Goal: Find specific page/section: Find specific page/section

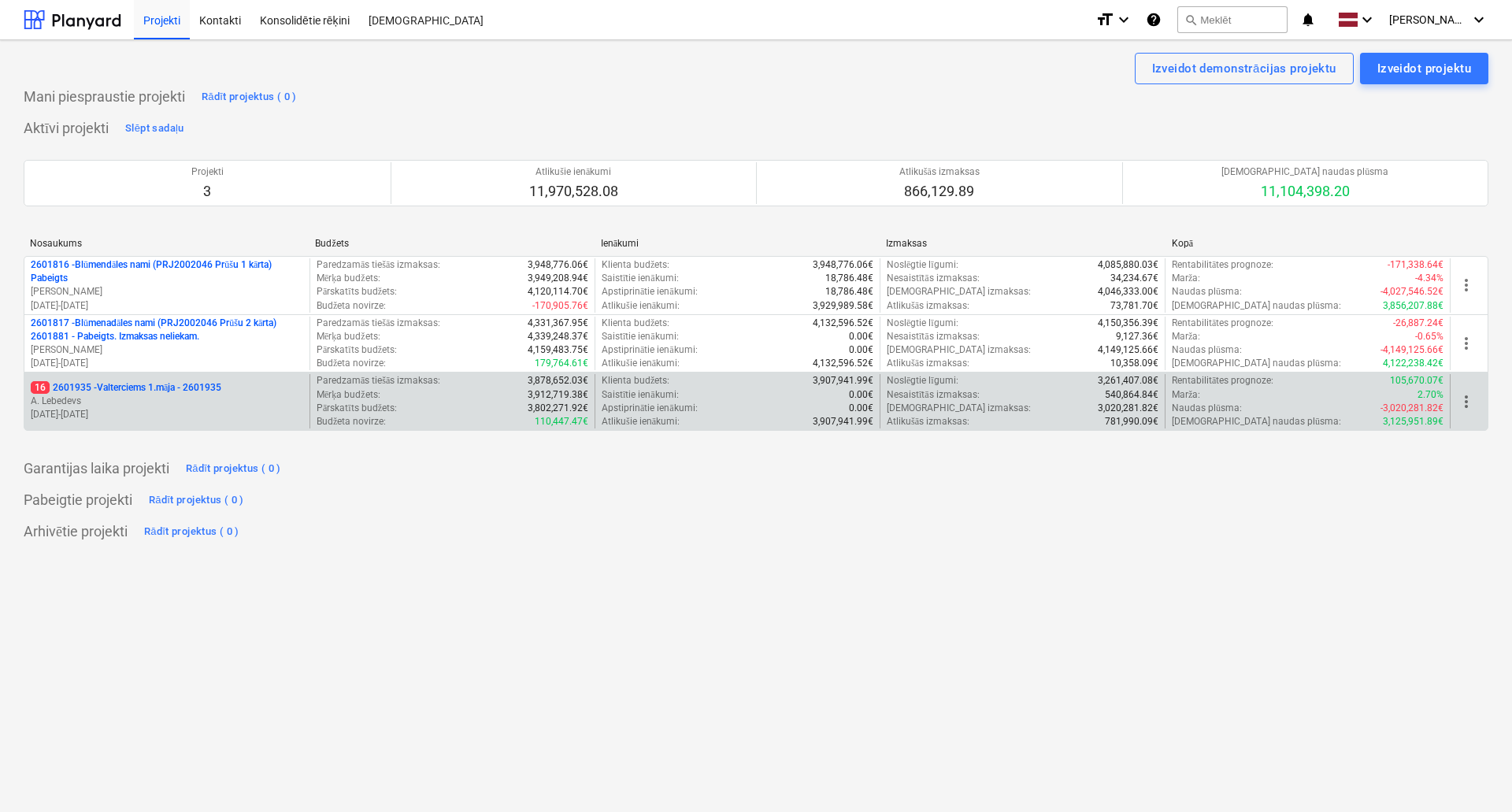
click at [176, 382] on p "16 2601935 - Valterciems 1.māja - 2601935" at bounding box center [125, 388] width 191 height 13
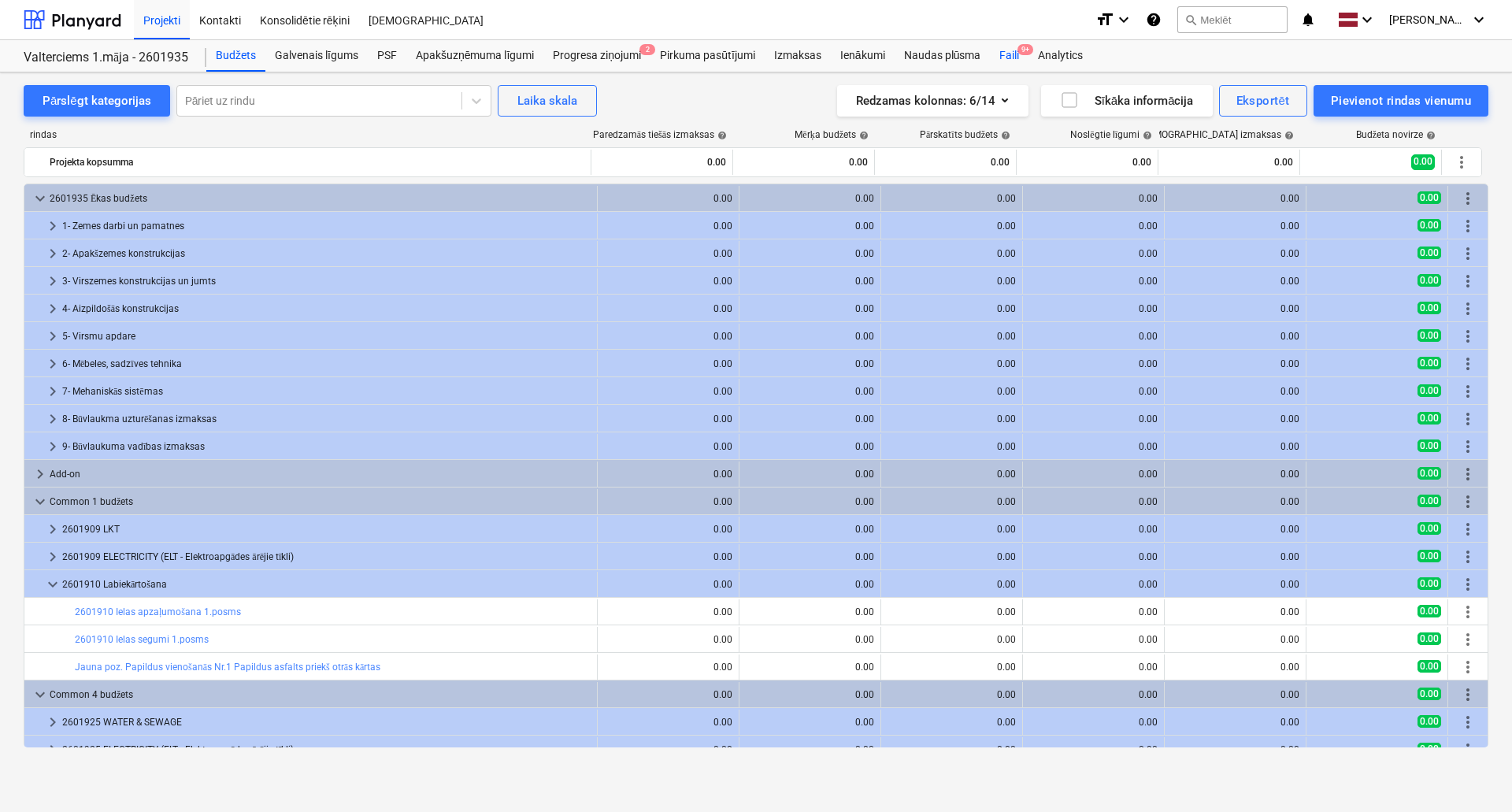
click at [1009, 65] on div "Faili 9+" at bounding box center [1008, 55] width 39 height 31
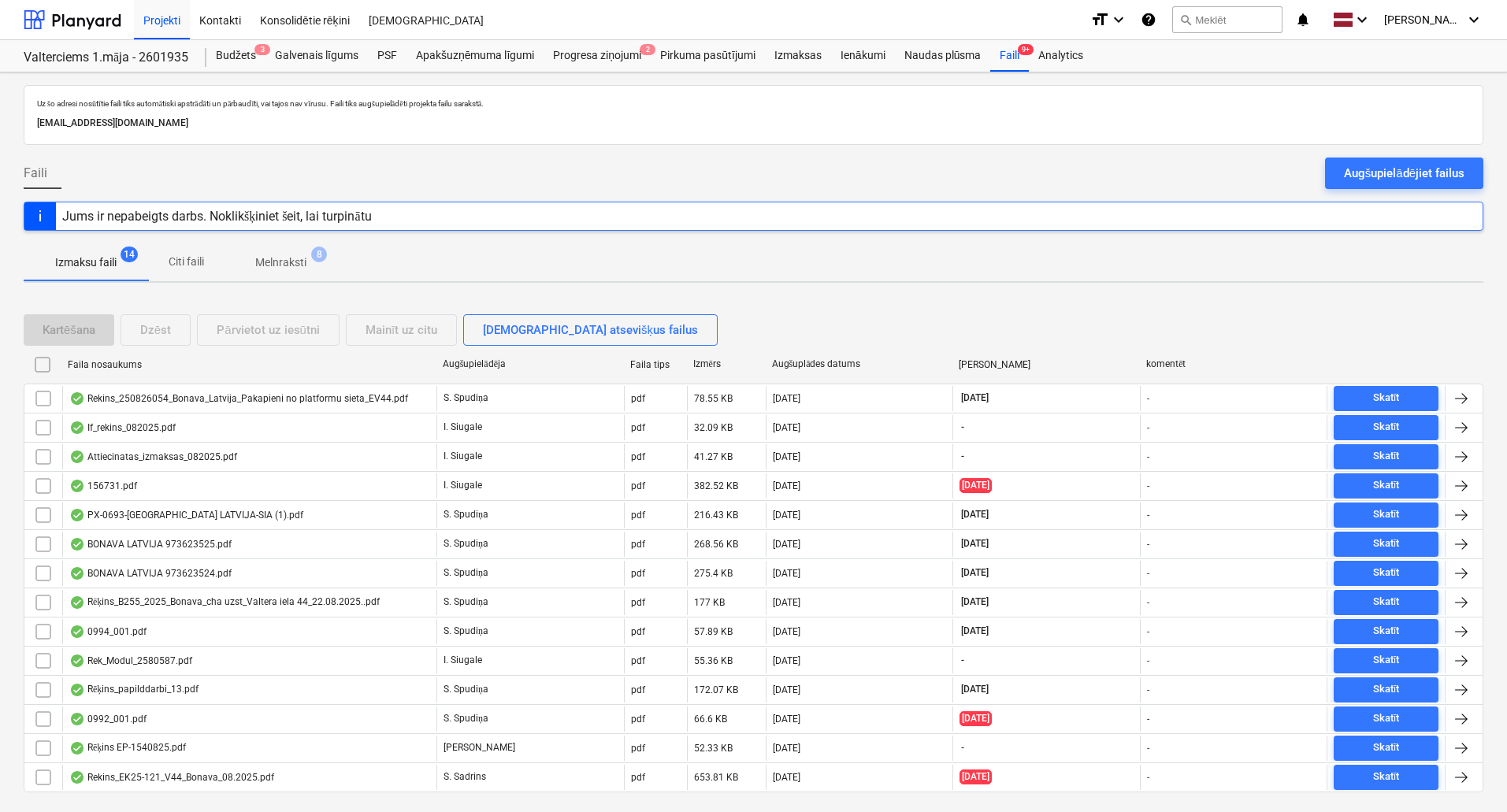
click at [280, 267] on p "Melnraksti" at bounding box center [281, 262] width 51 height 16
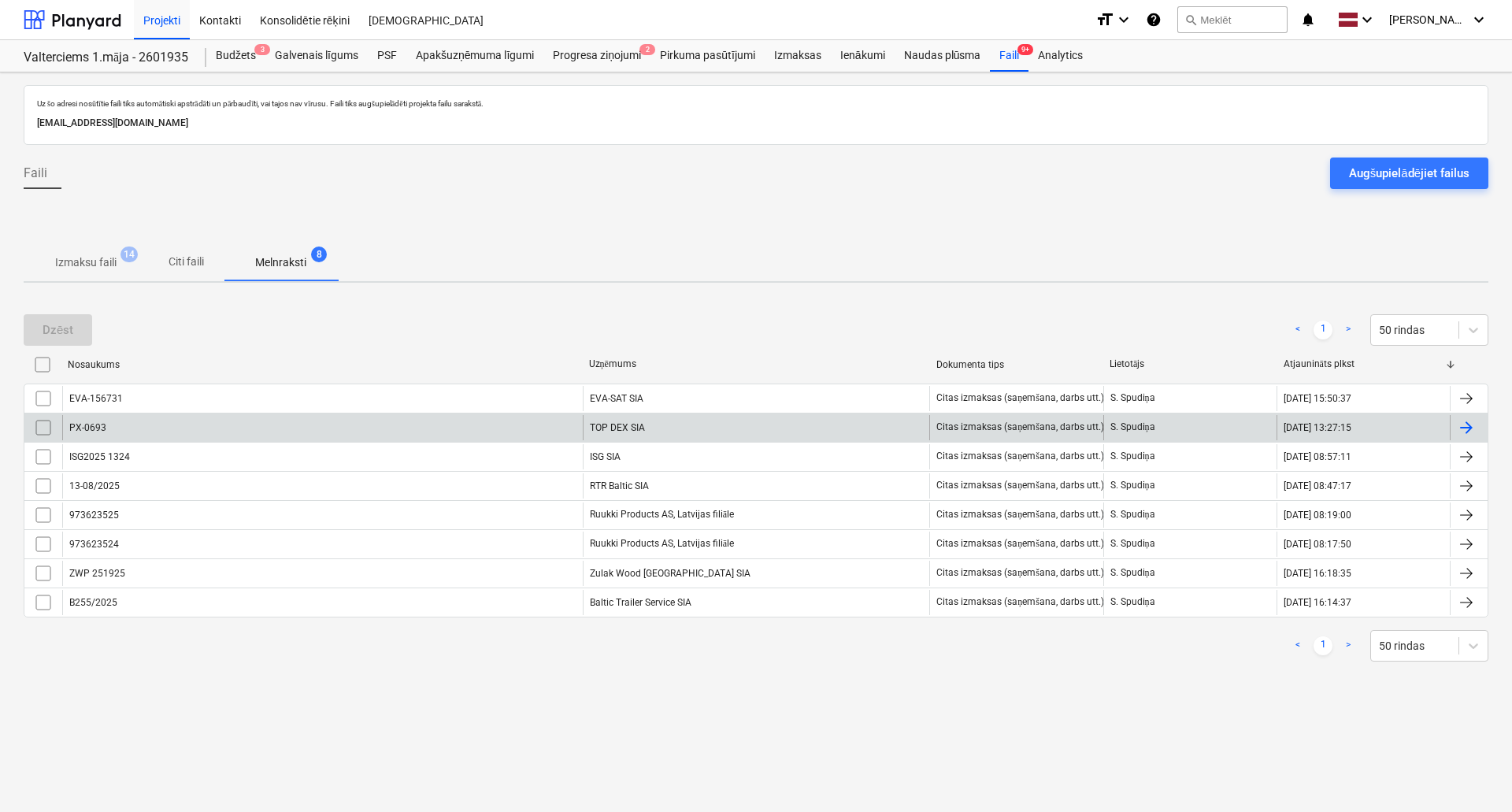
click at [294, 423] on div "PX-0693" at bounding box center [323, 427] width 521 height 26
